Goal: Information Seeking & Learning: Learn about a topic

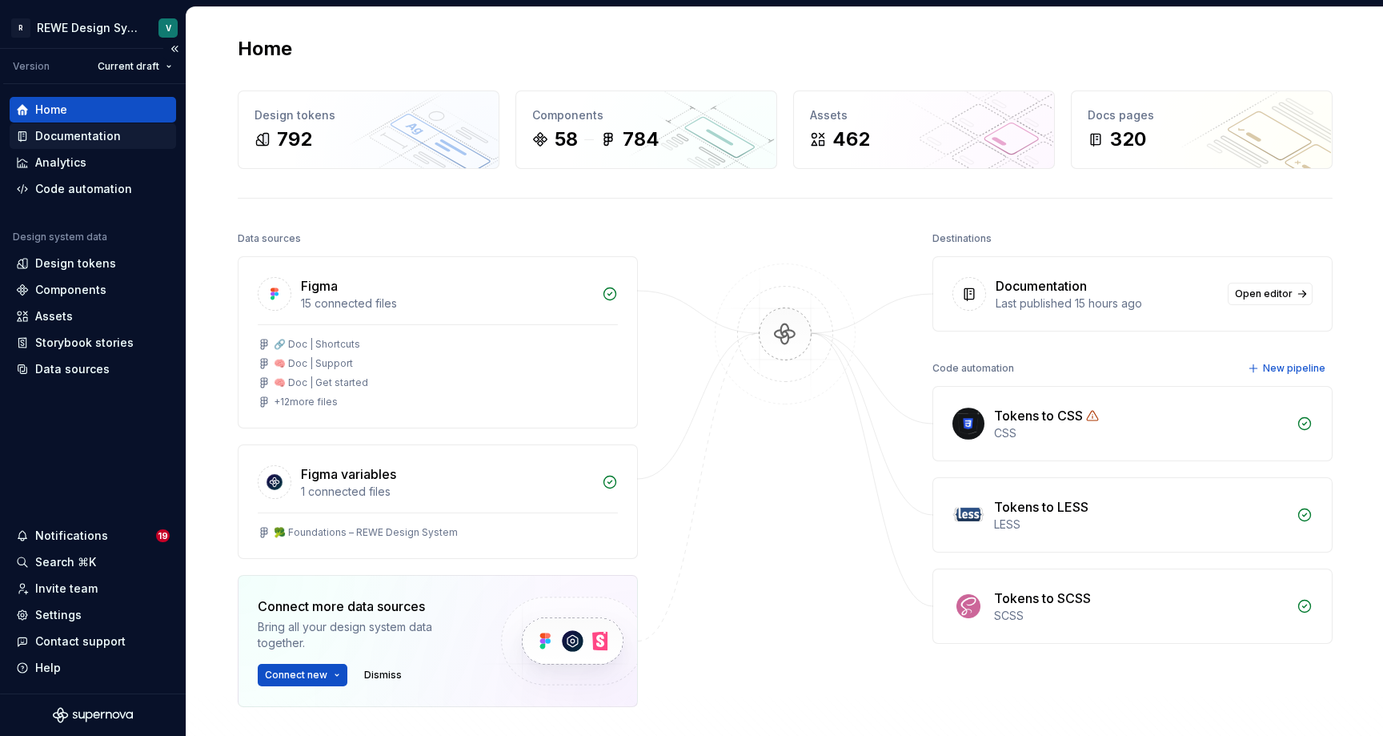
click at [94, 142] on div "Documentation" at bounding box center [78, 136] width 86 height 16
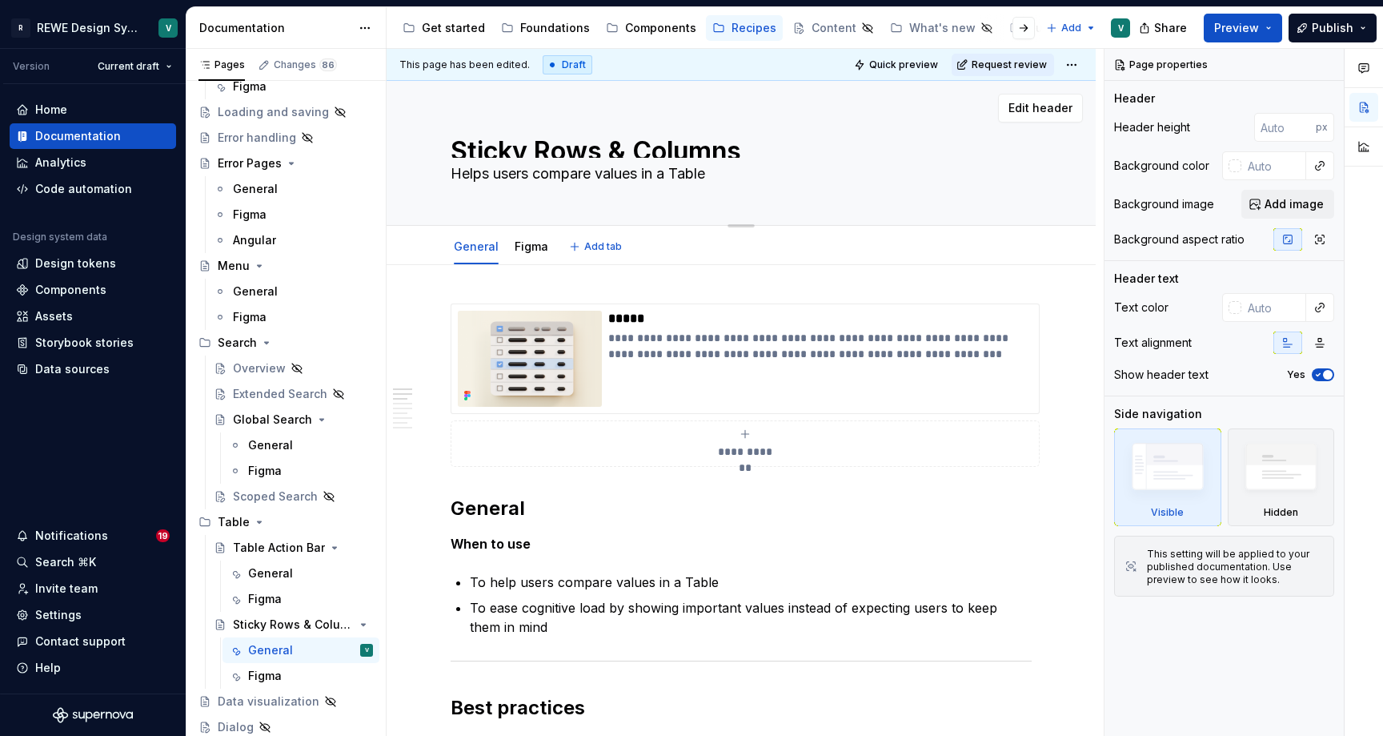
scroll to position [196, 0]
click at [639, 32] on div "Components" at bounding box center [660, 28] width 71 height 16
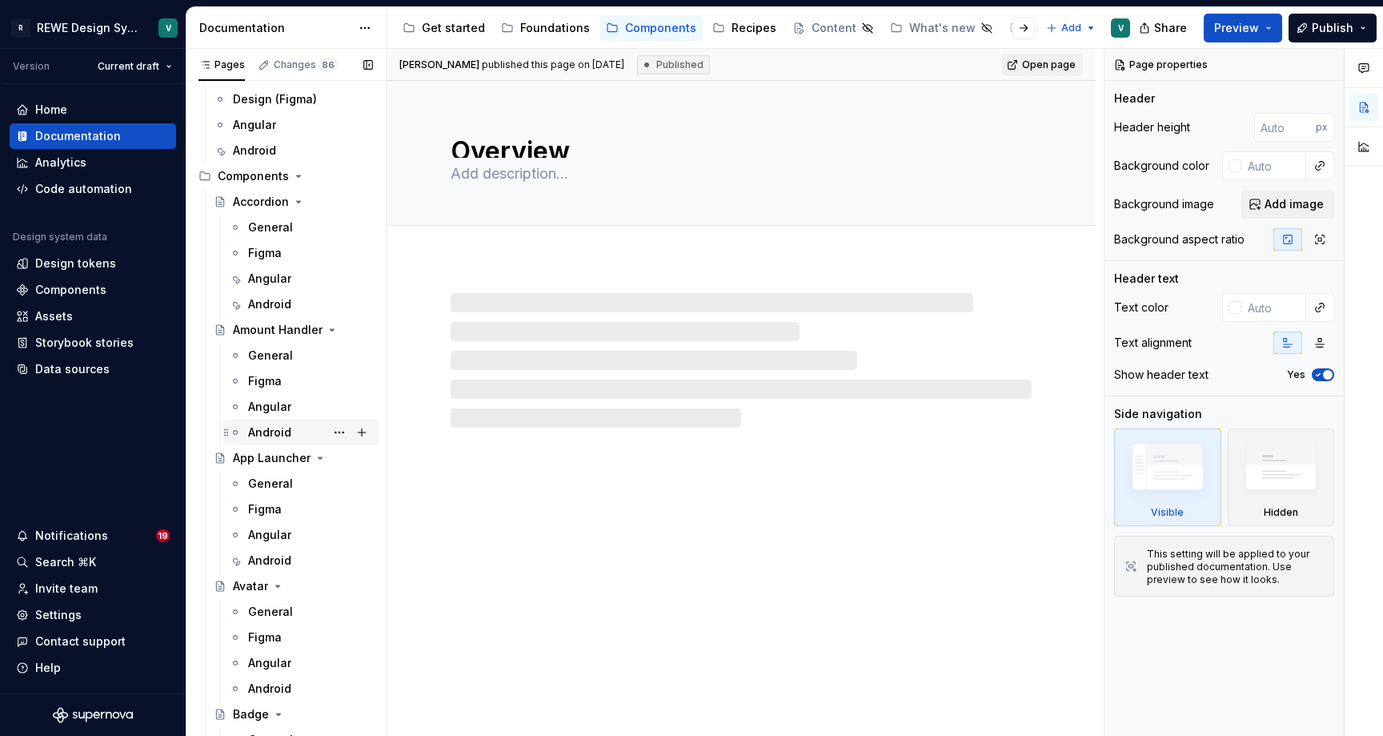
scroll to position [109, 0]
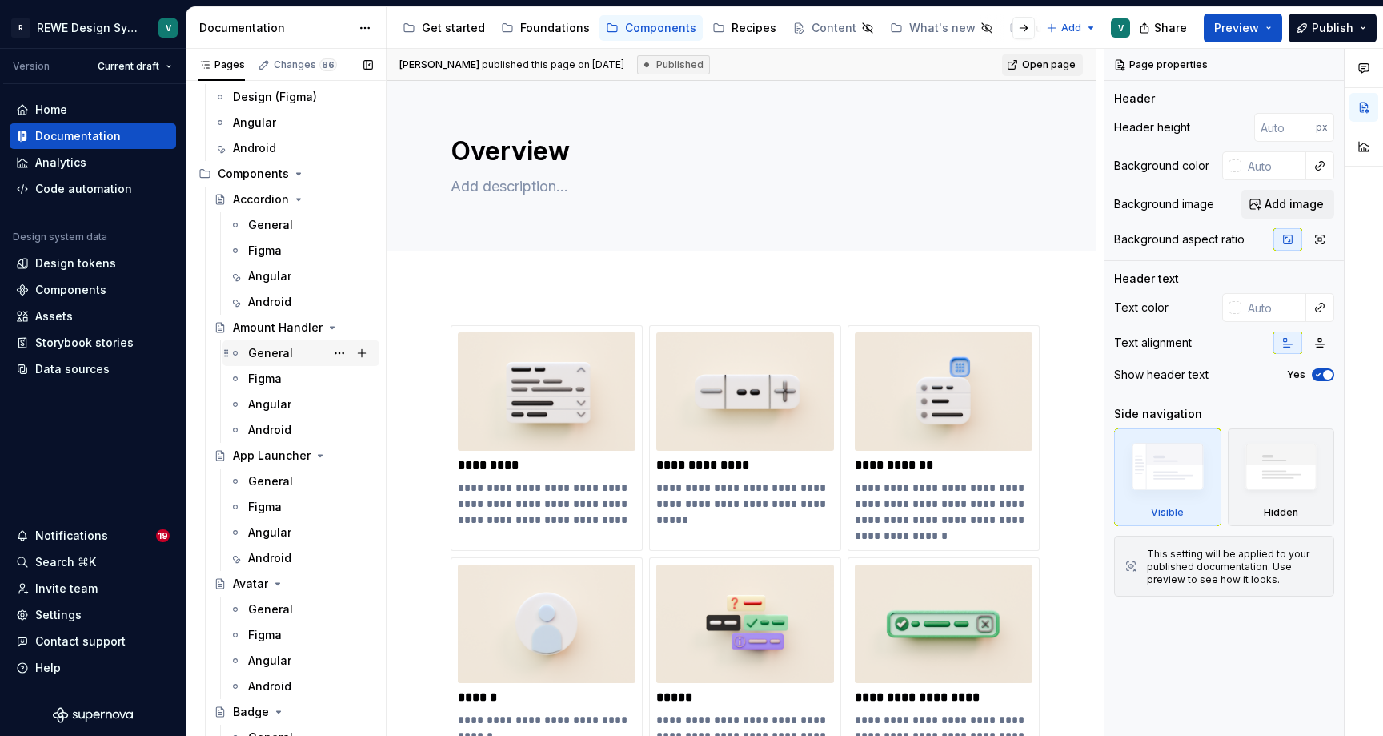
click at [274, 353] on div "General" at bounding box center [270, 353] width 45 height 16
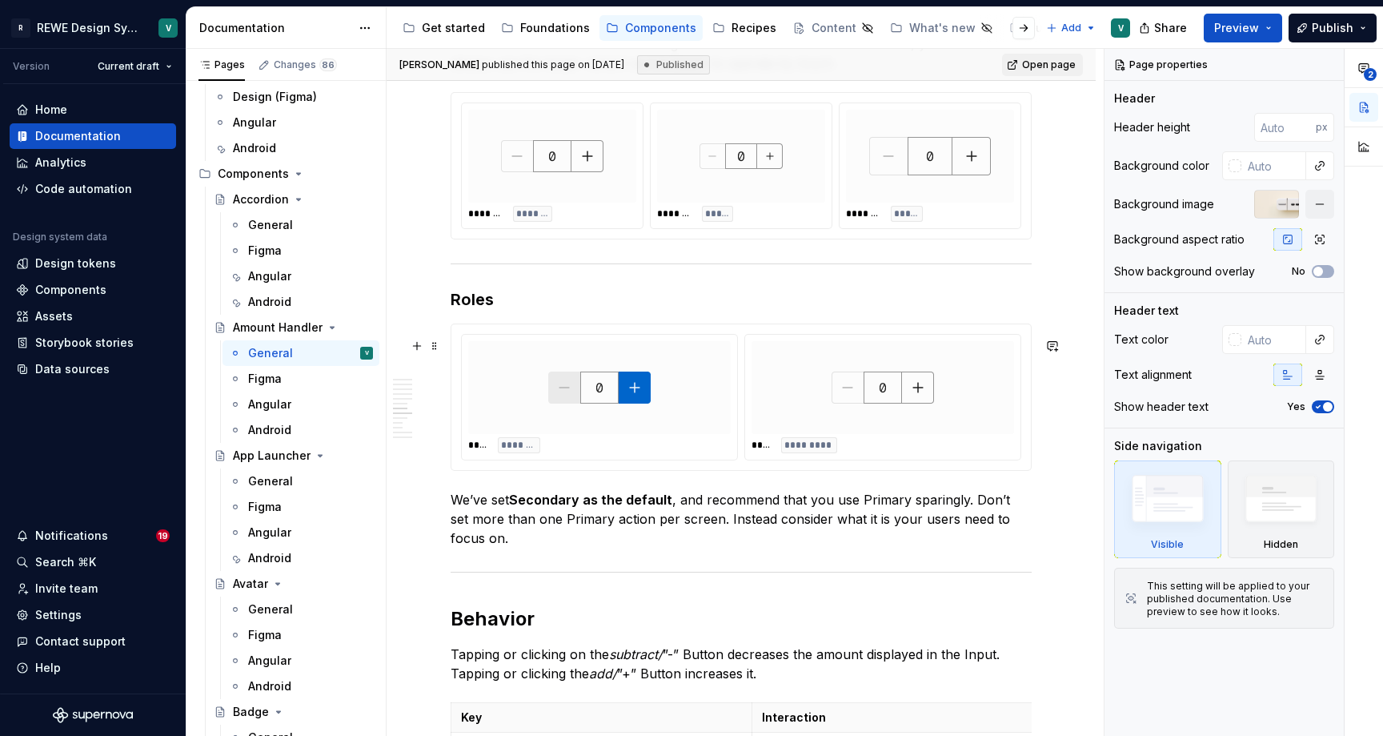
scroll to position [2885, 0]
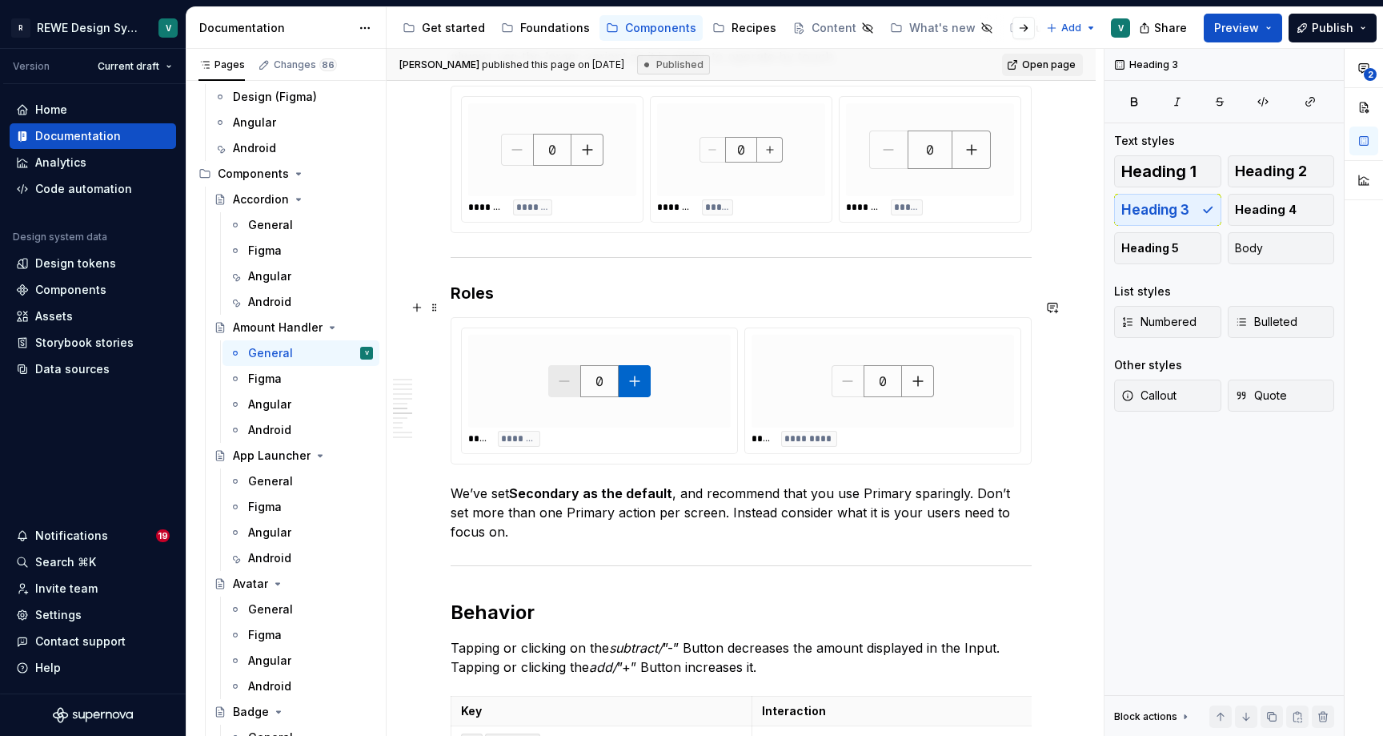
type textarea "*"
click at [478, 304] on h3 "Roles" at bounding box center [741, 293] width 581 height 22
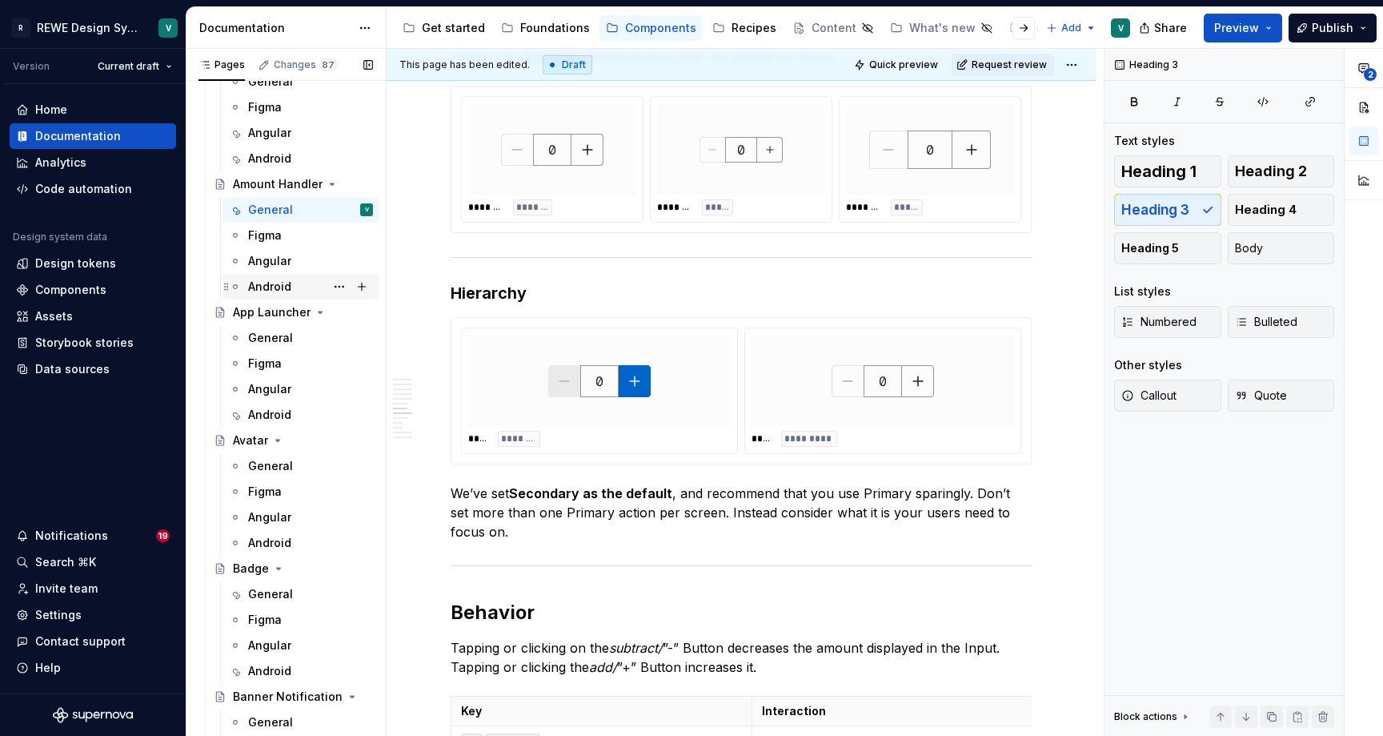
scroll to position [267, 0]
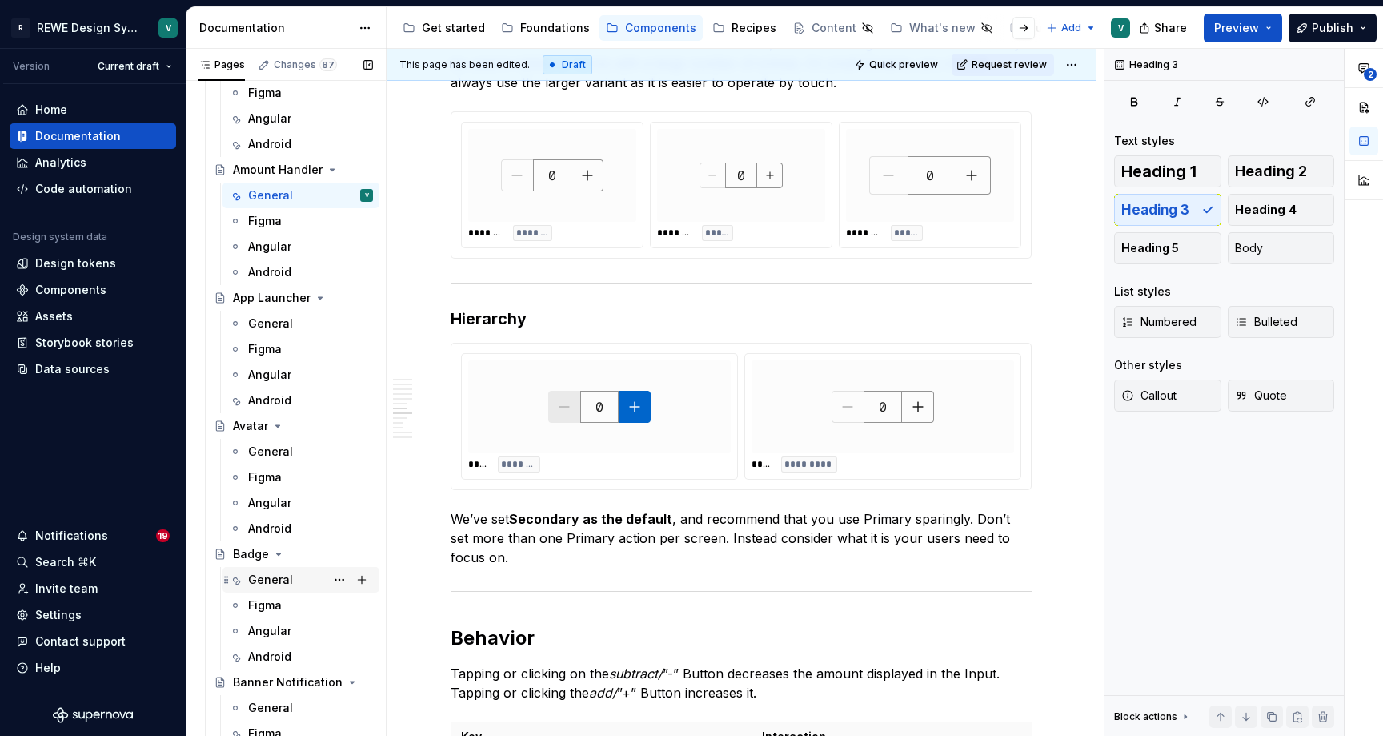
click at [269, 577] on div "General" at bounding box center [270, 580] width 45 height 16
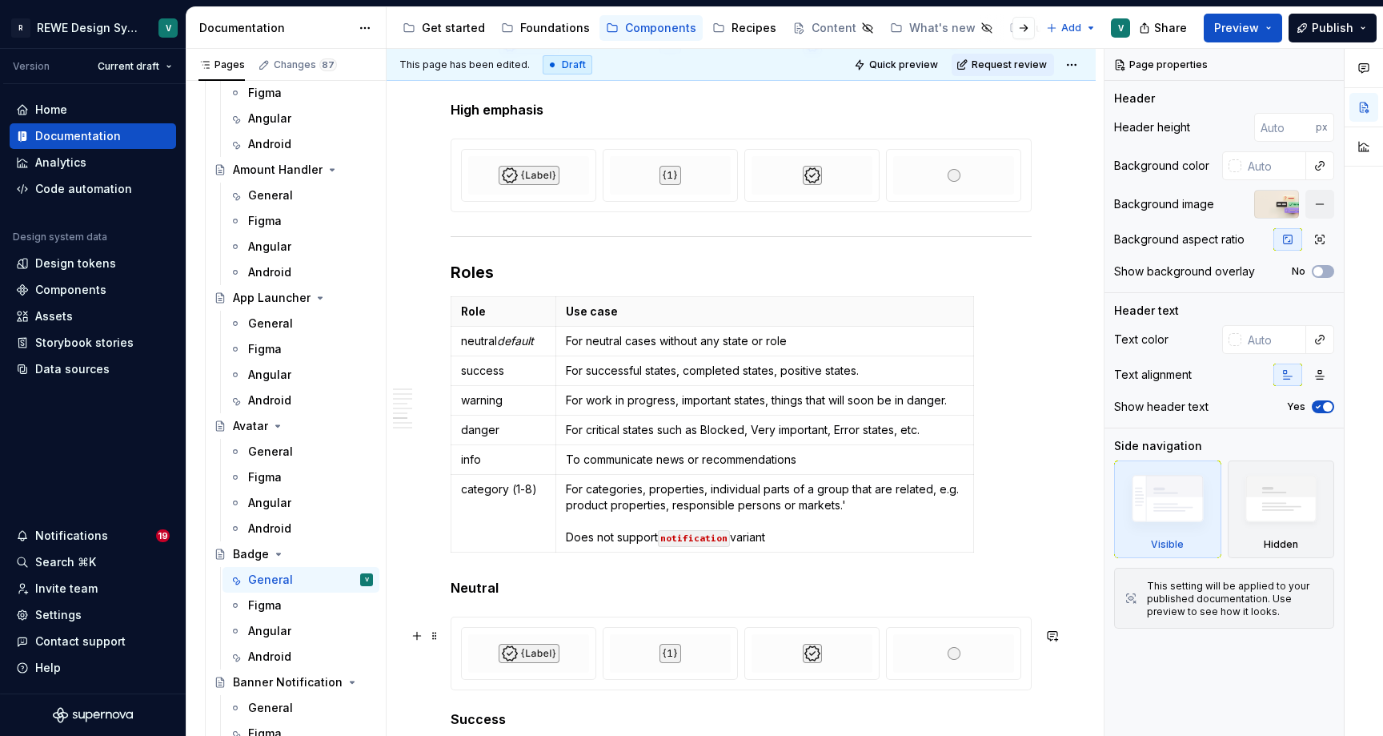
scroll to position [2731, 0]
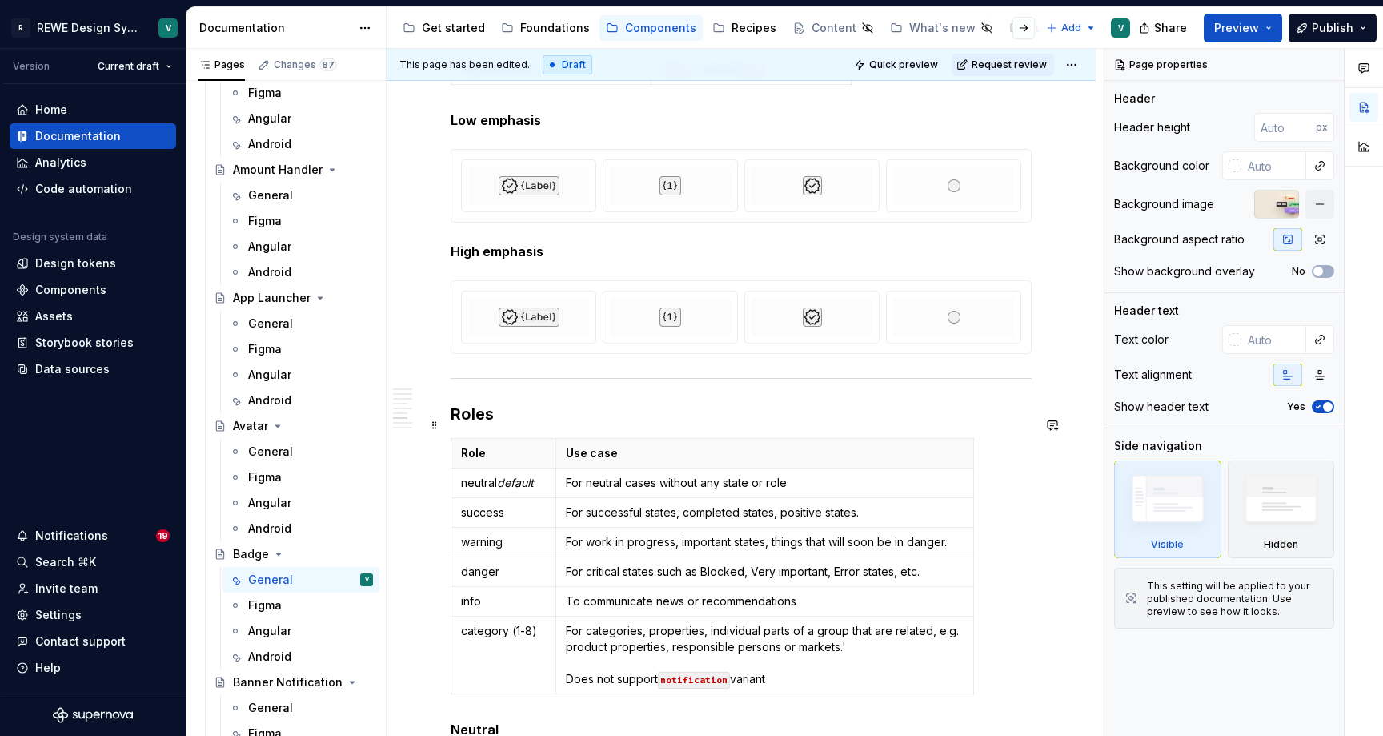
type textarea "*"
click at [472, 425] on h3 "Roles" at bounding box center [741, 414] width 581 height 22
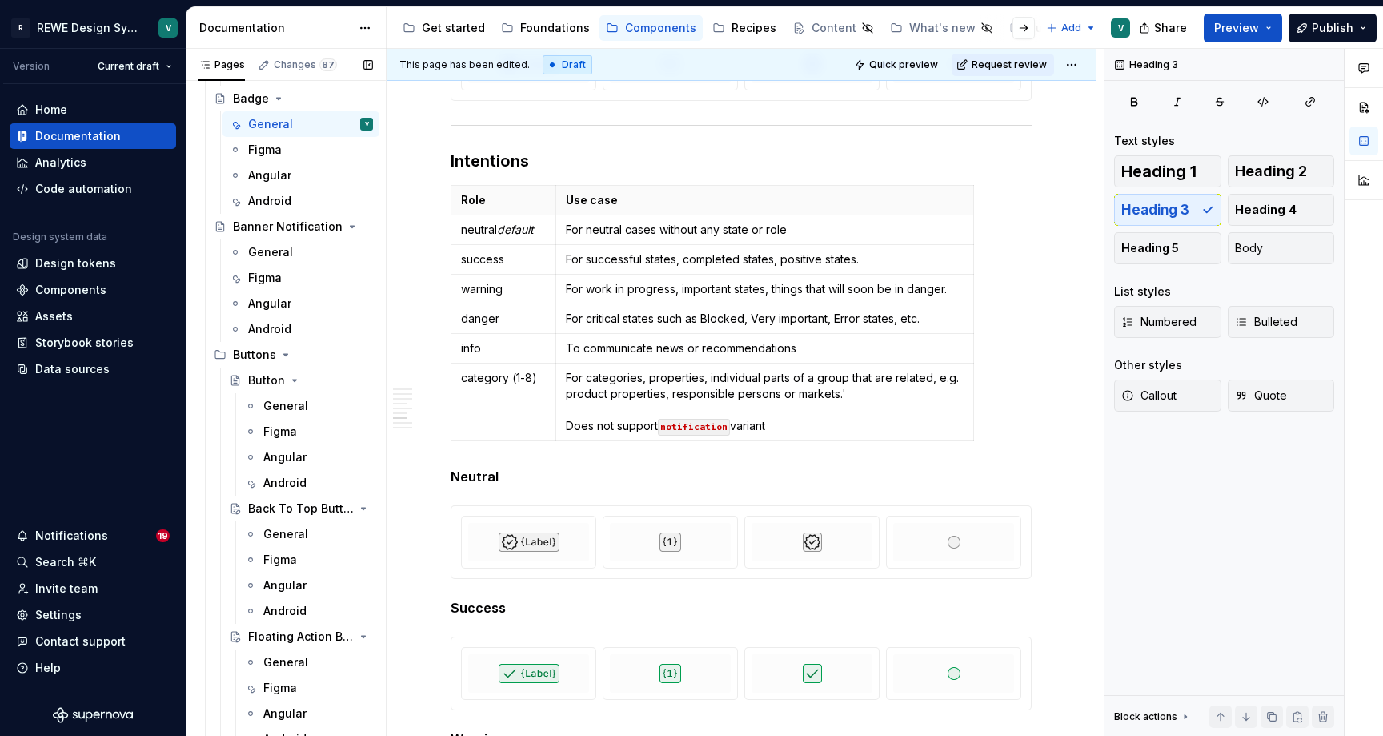
scroll to position [736, 0]
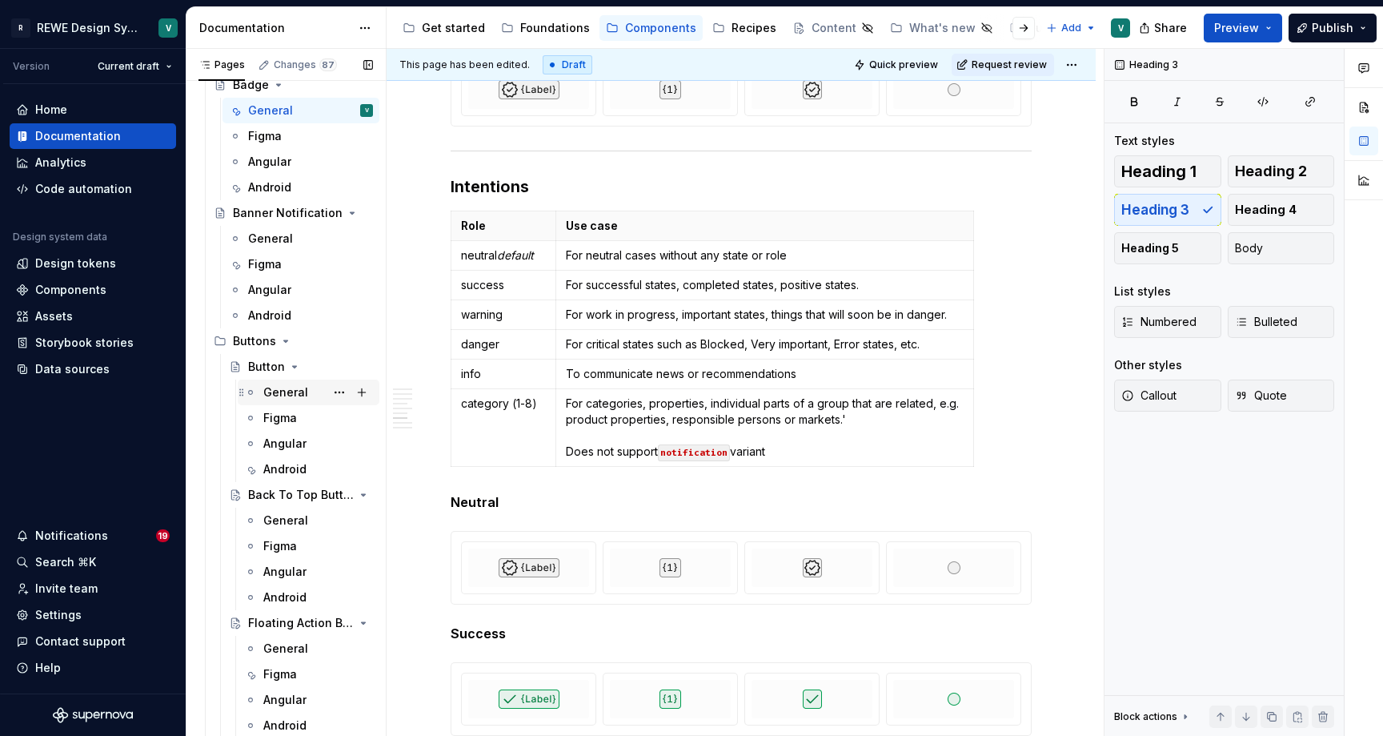
click at [285, 393] on div "General" at bounding box center [285, 392] width 45 height 16
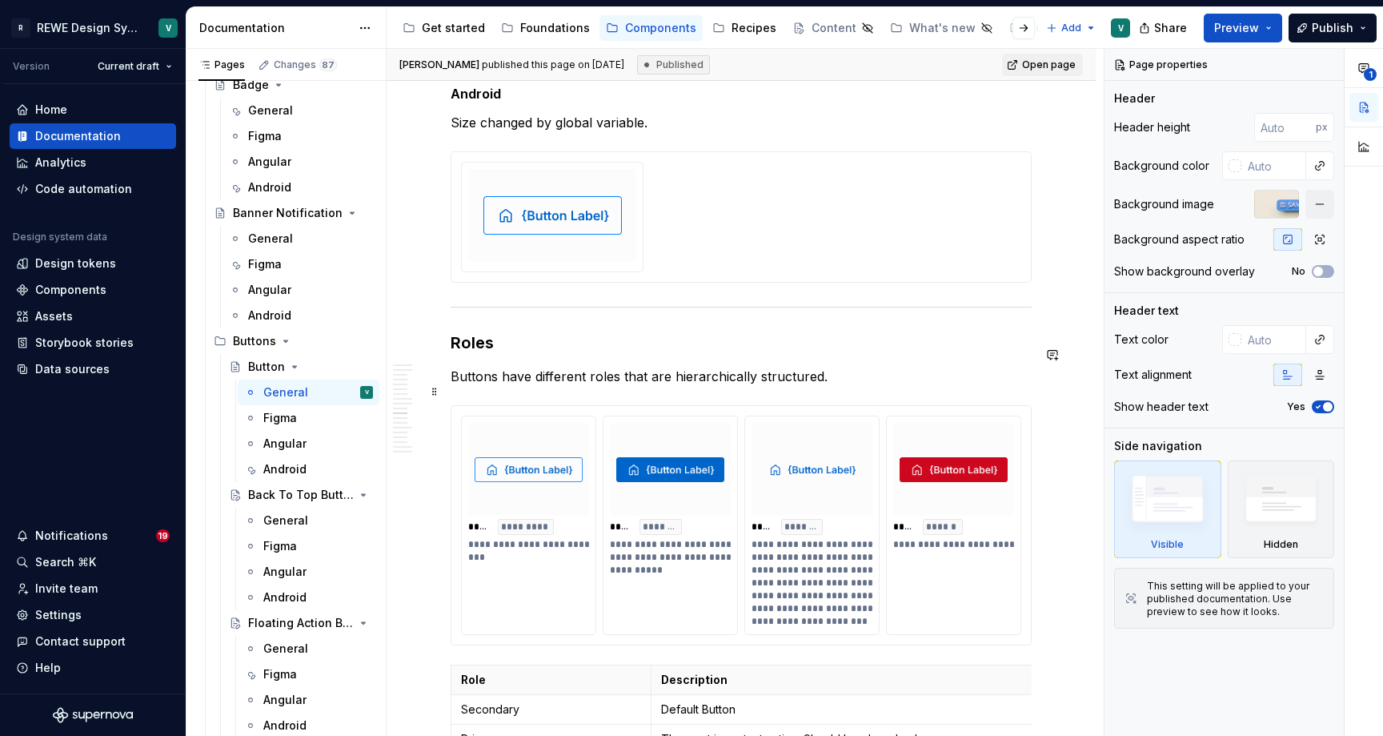
scroll to position [4696, 0]
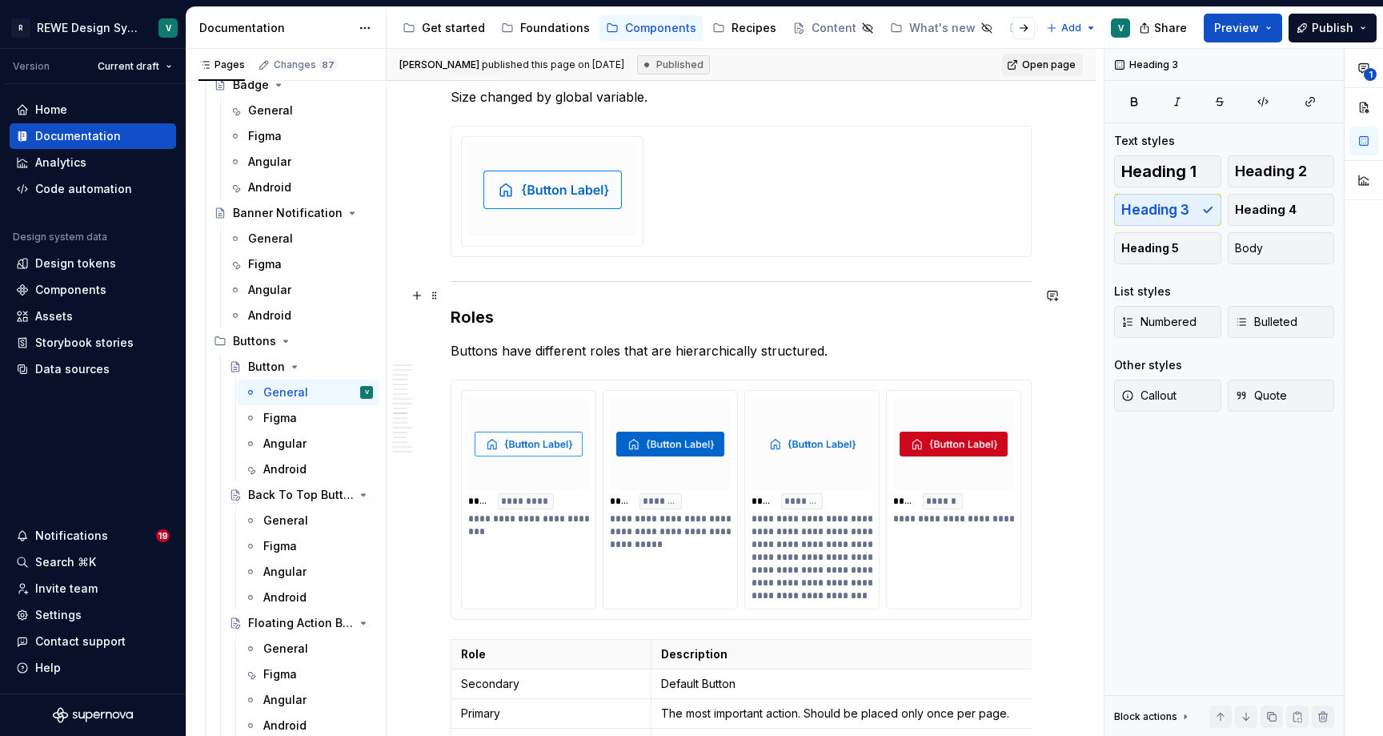
type textarea "*"
click at [469, 306] on h3 "Roles" at bounding box center [741, 317] width 581 height 22
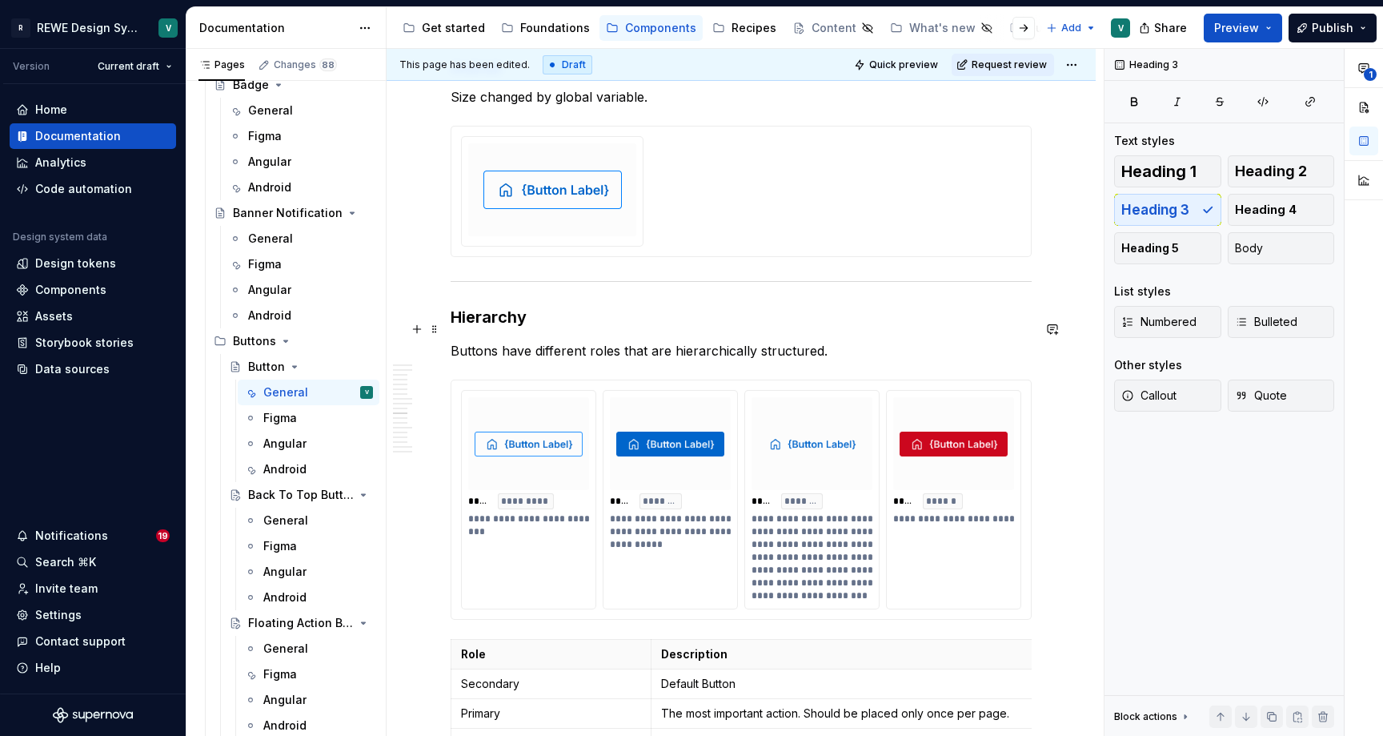
click at [587, 341] on p "Buttons have different roles that are hierarchically structured." at bounding box center [741, 350] width 581 height 19
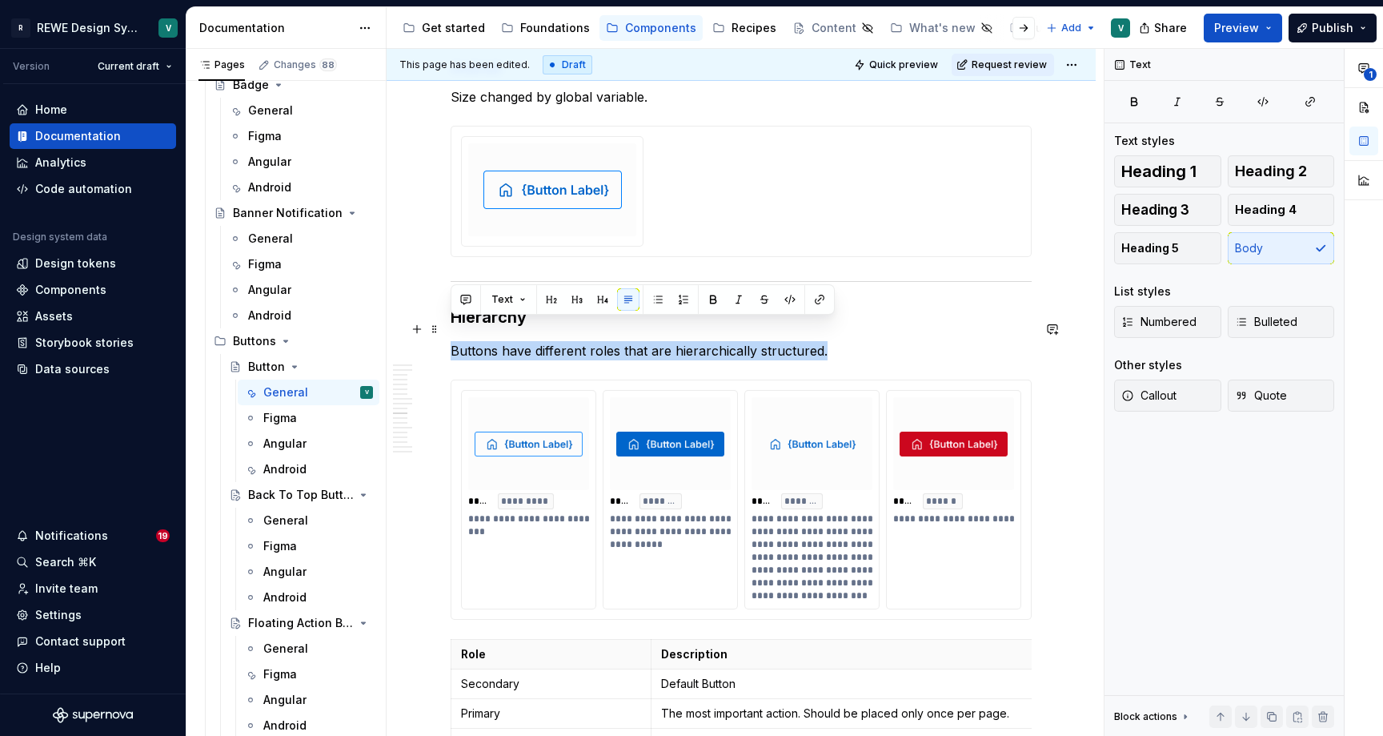
drag, startPoint x: 832, startPoint y: 329, endPoint x: 452, endPoint y: 331, distance: 380.3
click at [452, 341] on p "Buttons have different roles that are hierarchically structured." at bounding box center [741, 350] width 581 height 19
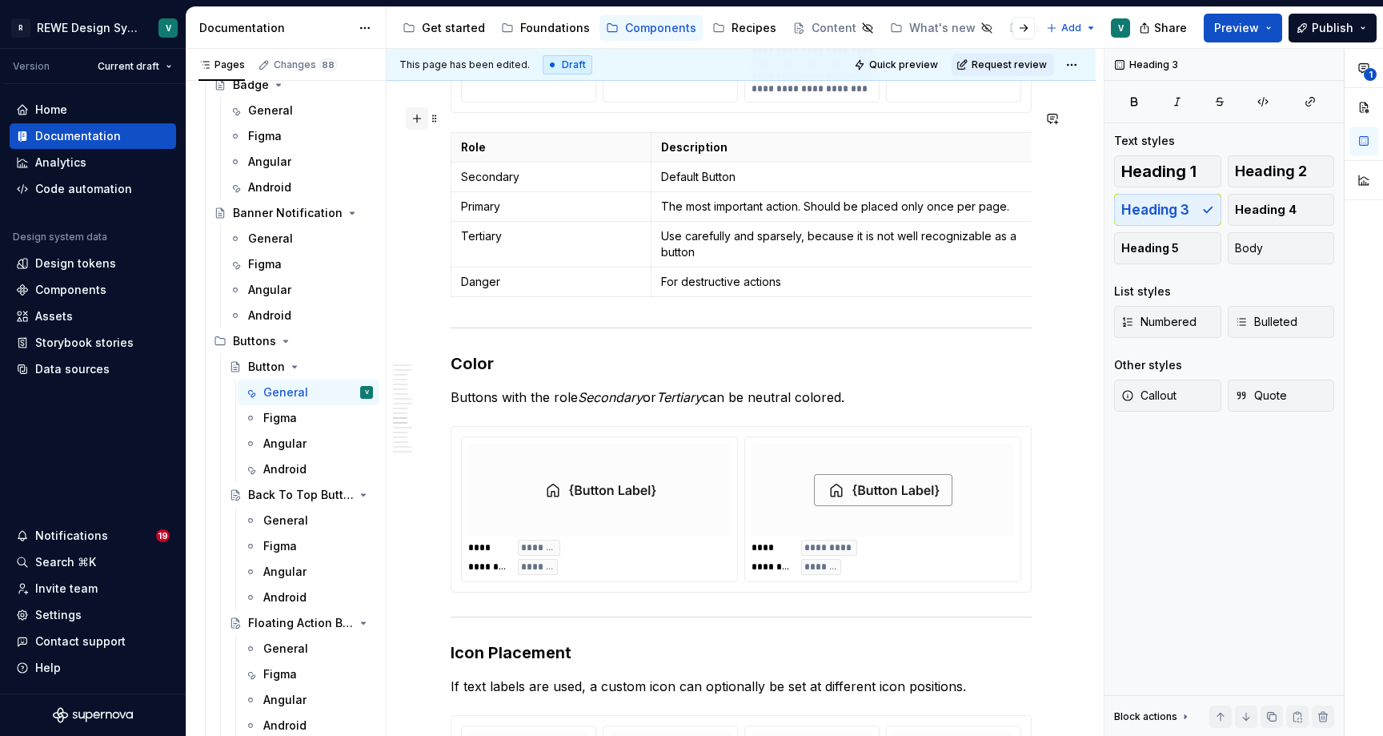
scroll to position [5177, 0]
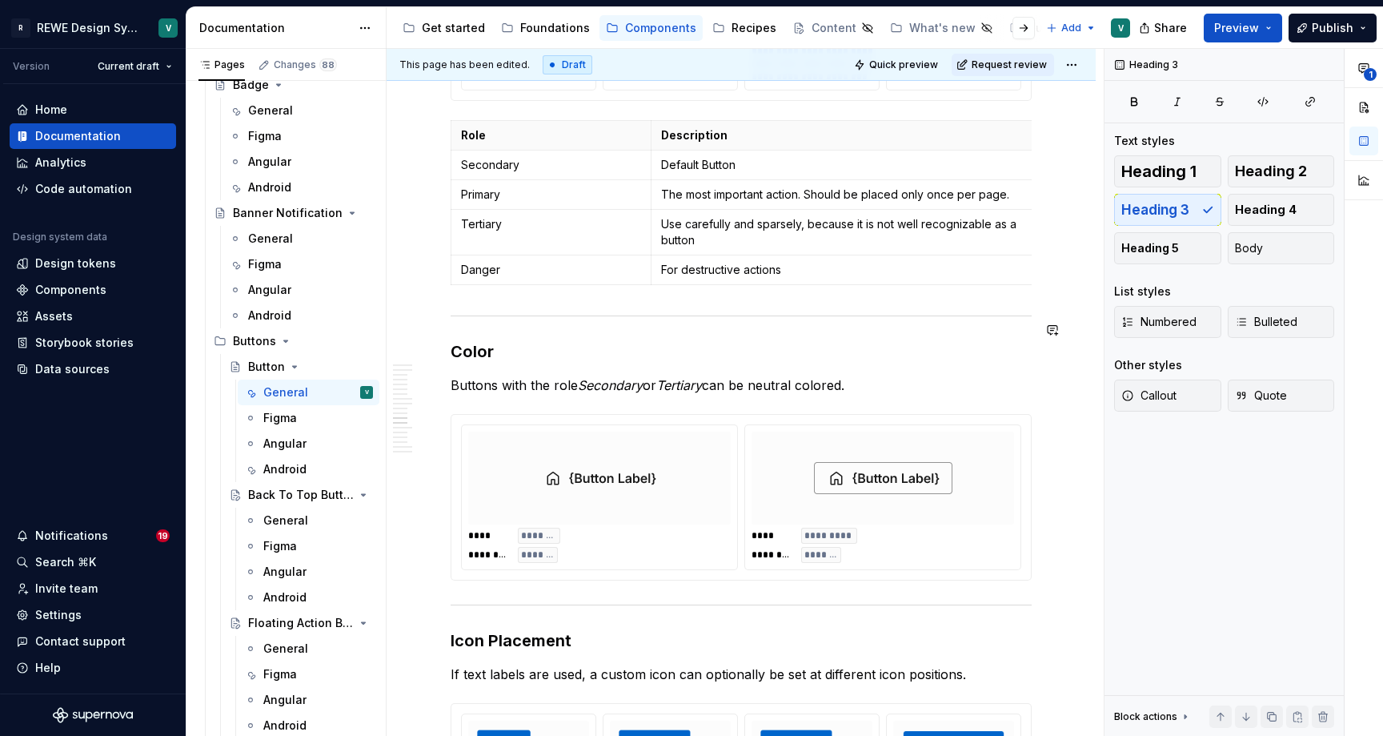
click at [474, 340] on h3 "Color" at bounding box center [741, 351] width 581 height 22
